Goal: Task Accomplishment & Management: Use online tool/utility

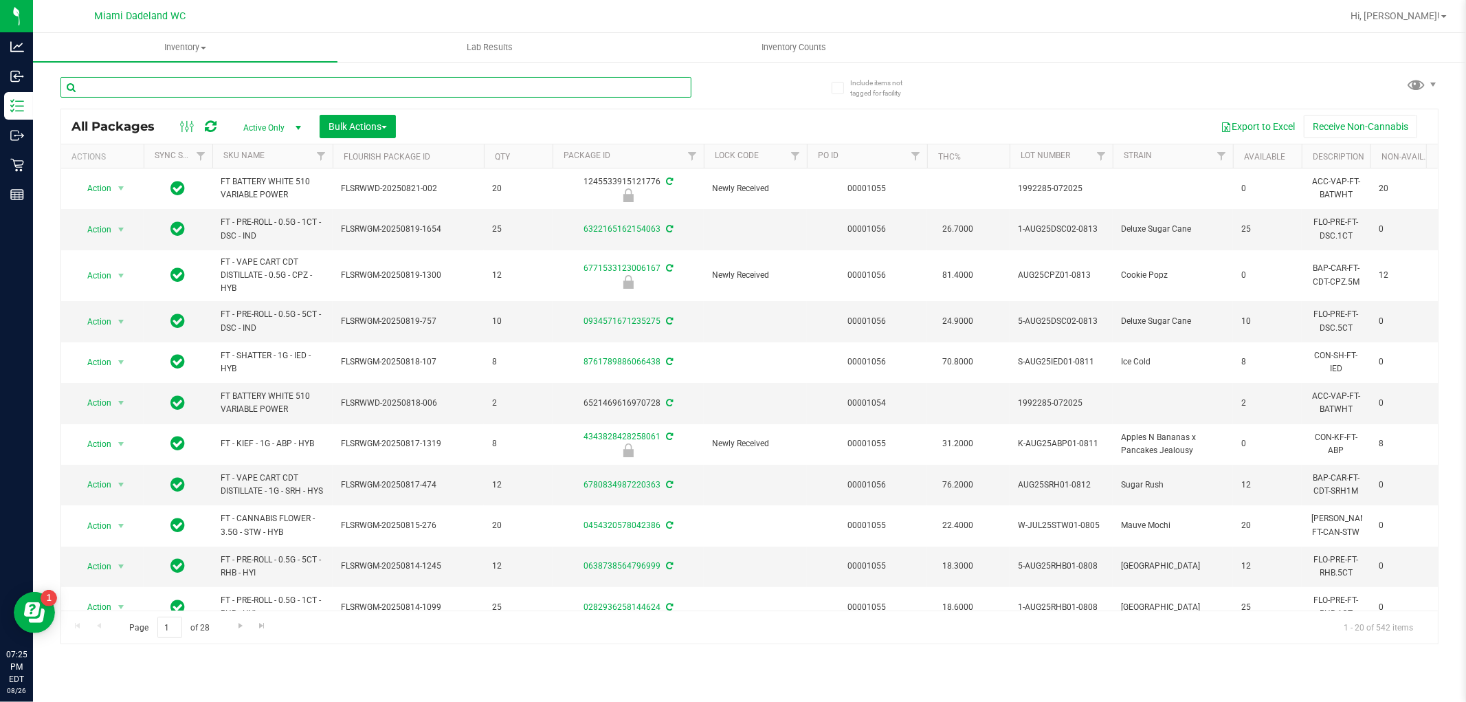
click at [181, 90] on input "text" at bounding box center [375, 87] width 631 height 21
type input "8606793885096214"
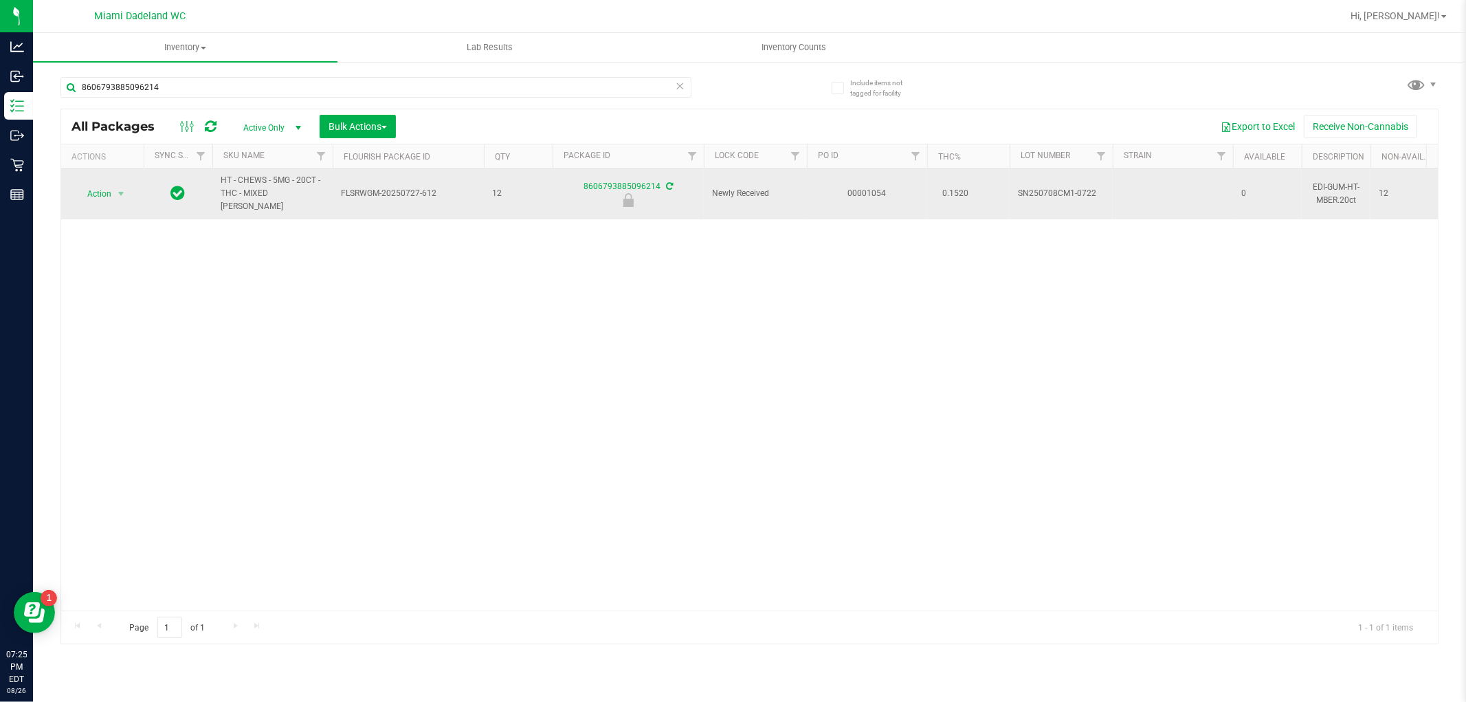
click at [100, 189] on span "Action" at bounding box center [93, 193] width 37 height 19
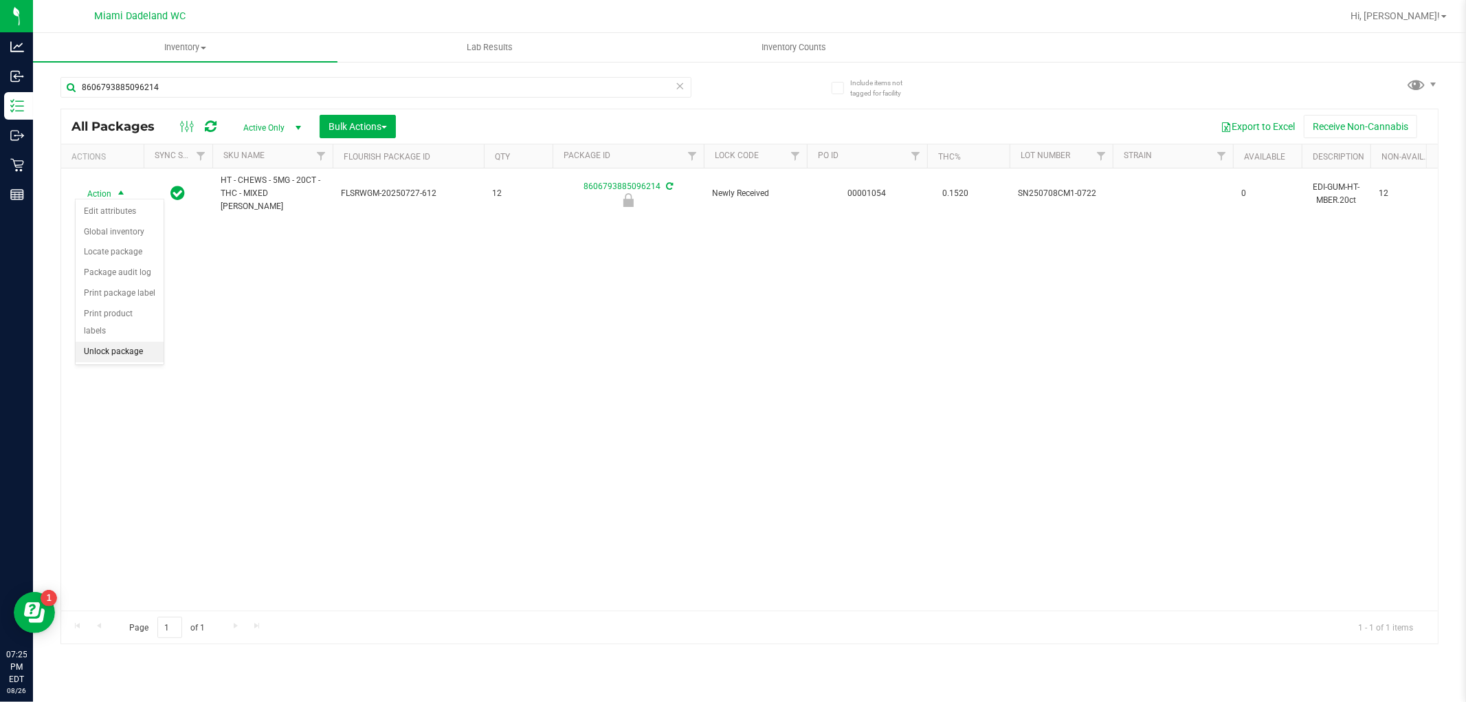
click at [91, 362] on li "Unlock package" at bounding box center [120, 352] width 88 height 21
